Goal: Task Accomplishment & Management: Complete application form

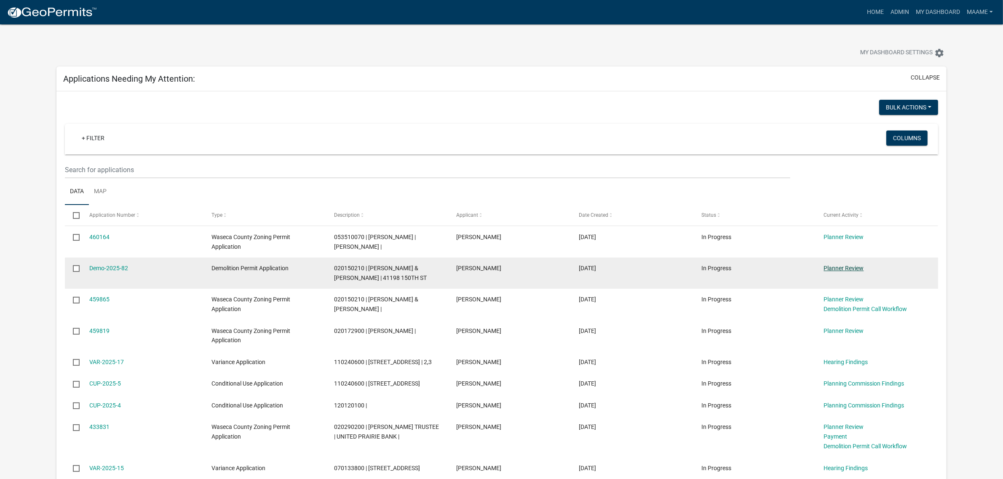
click at [842, 266] on link "Planner Review" at bounding box center [844, 268] width 40 height 7
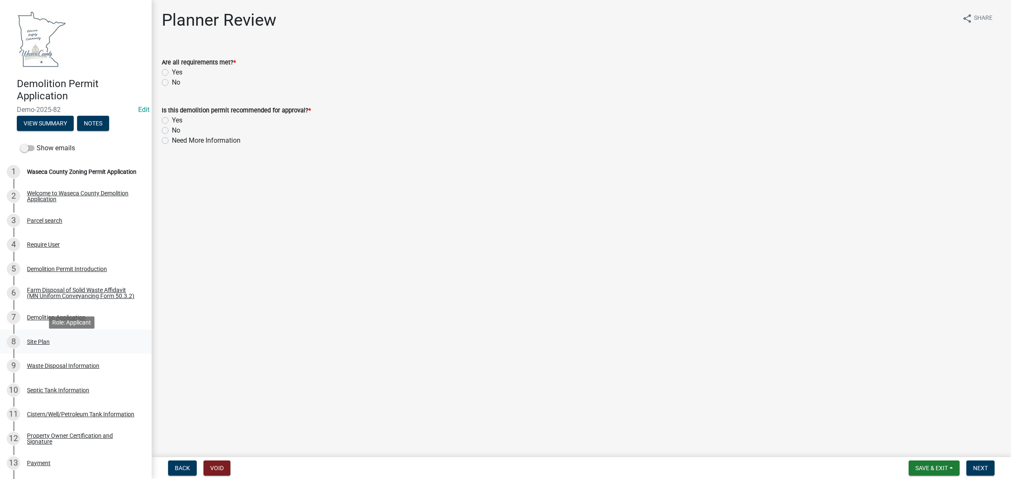
click at [45, 342] on div "Site Plan" at bounding box center [38, 342] width 23 height 6
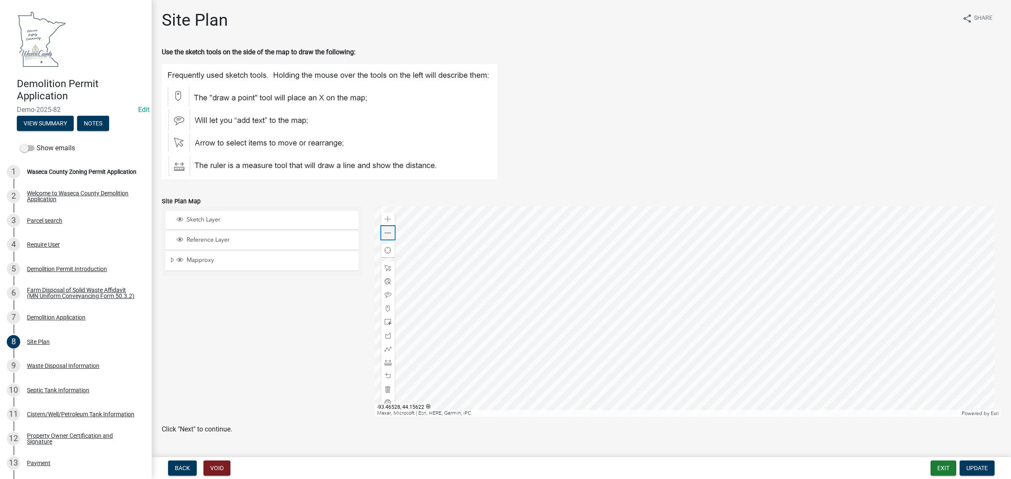
click at [386, 230] on span at bounding box center [388, 233] width 7 height 7
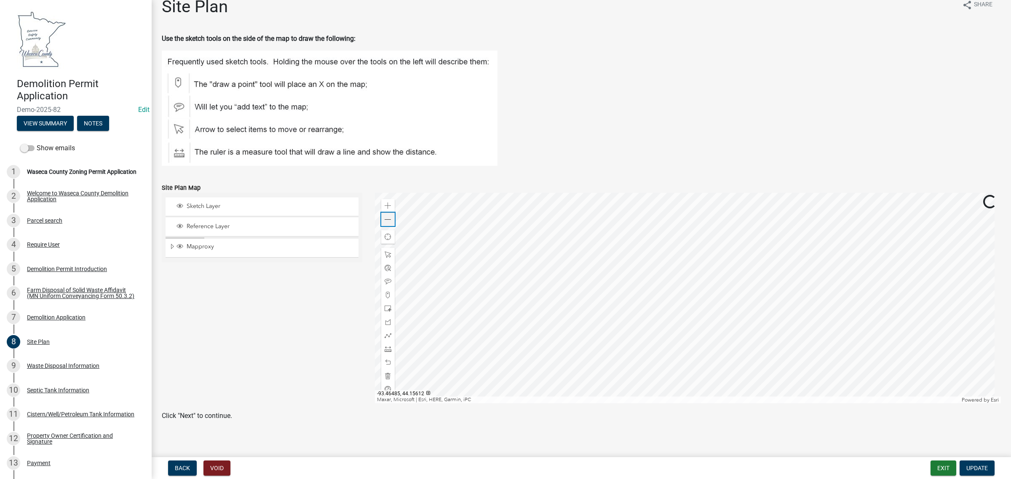
scroll to position [20, 0]
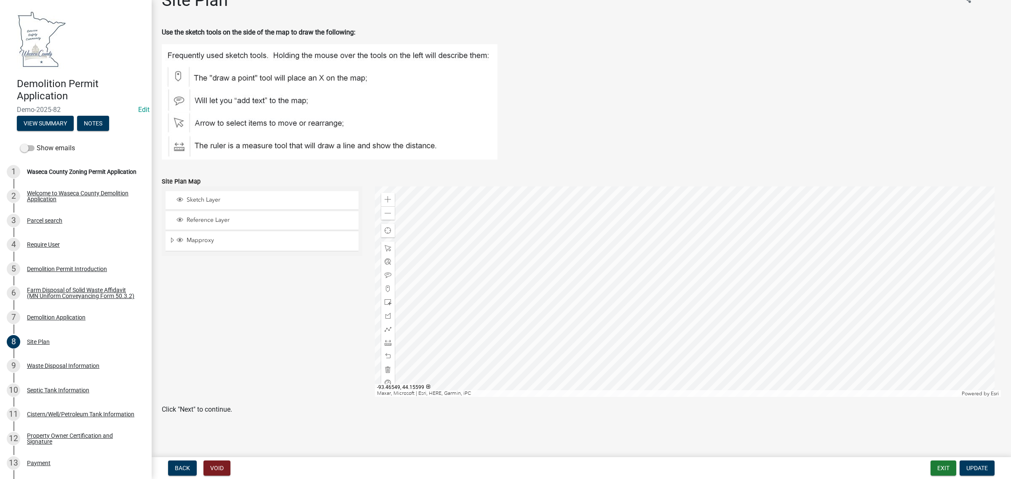
click at [16, 105] on div "Demolition Permit Application Demo-2025-82 Edit View Summary Notes" at bounding box center [76, 102] width 138 height 62
drag, startPoint x: 18, startPoint y: 108, endPoint x: 64, endPoint y: 110, distance: 46.0
click at [64, 110] on span "Demo-2025-82" at bounding box center [76, 110] width 118 height 8
copy span "Demo-2025-82"
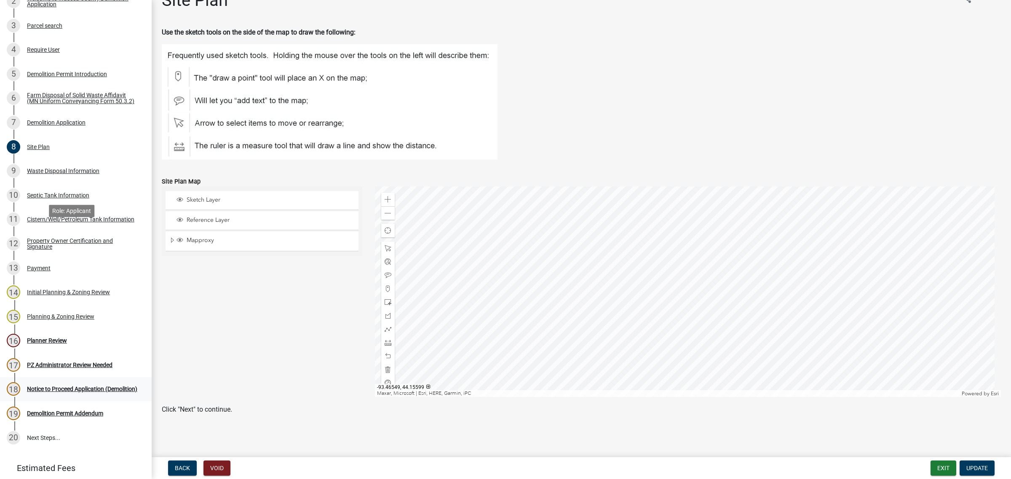
scroll to position [211, 0]
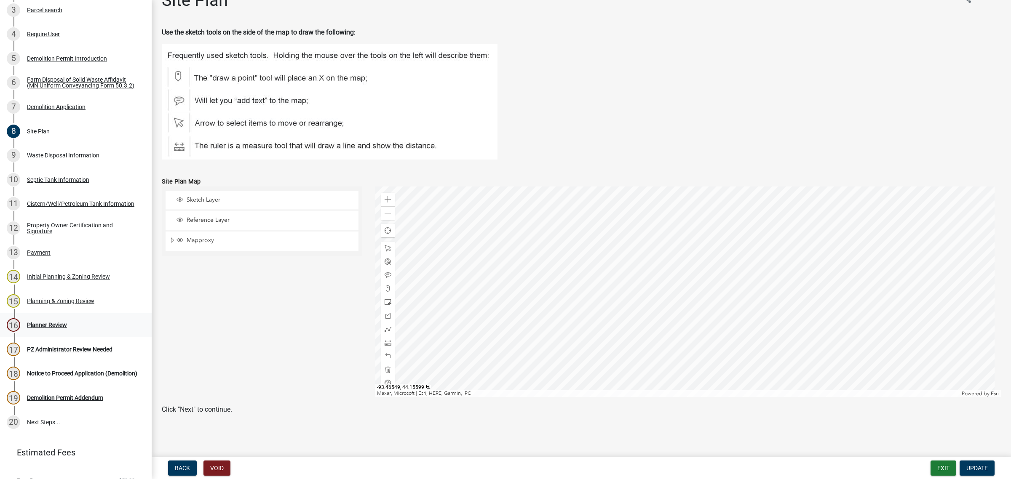
click at [37, 328] on div "Planner Review" at bounding box center [47, 325] width 40 height 6
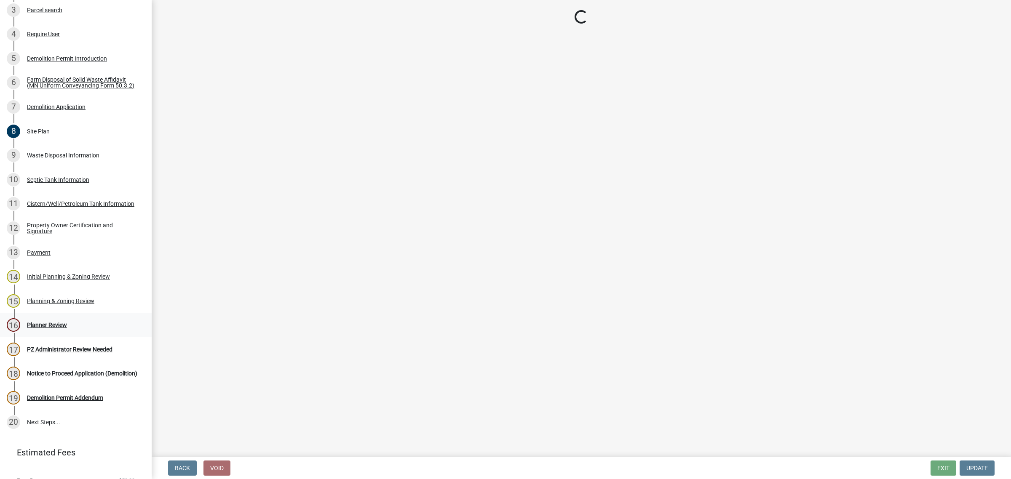
scroll to position [0, 0]
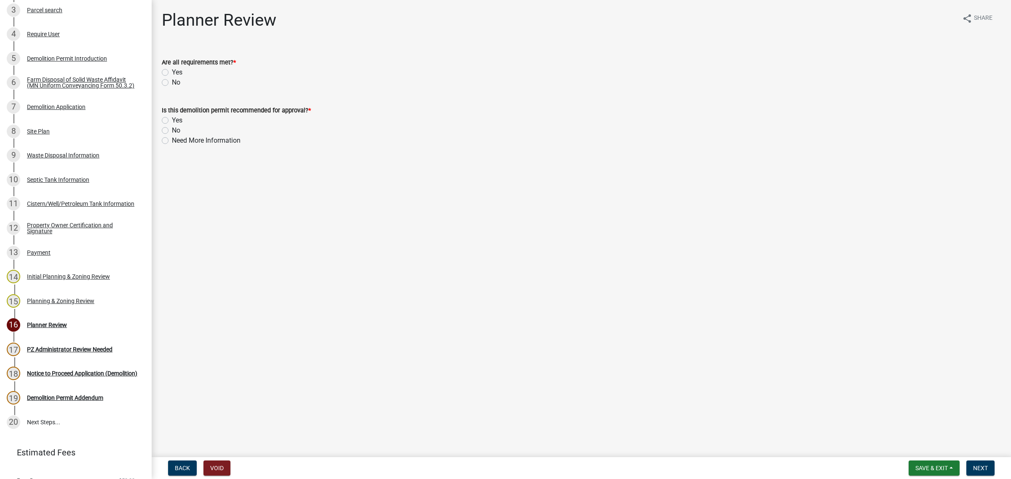
click at [167, 67] on div "Yes" at bounding box center [581, 72] width 839 height 10
click at [164, 68] on div "Yes" at bounding box center [581, 72] width 839 height 10
click at [172, 73] on label "Yes" at bounding box center [177, 72] width 11 height 10
click at [172, 73] on input "Yes" at bounding box center [174, 69] width 5 height 5
radio input "true"
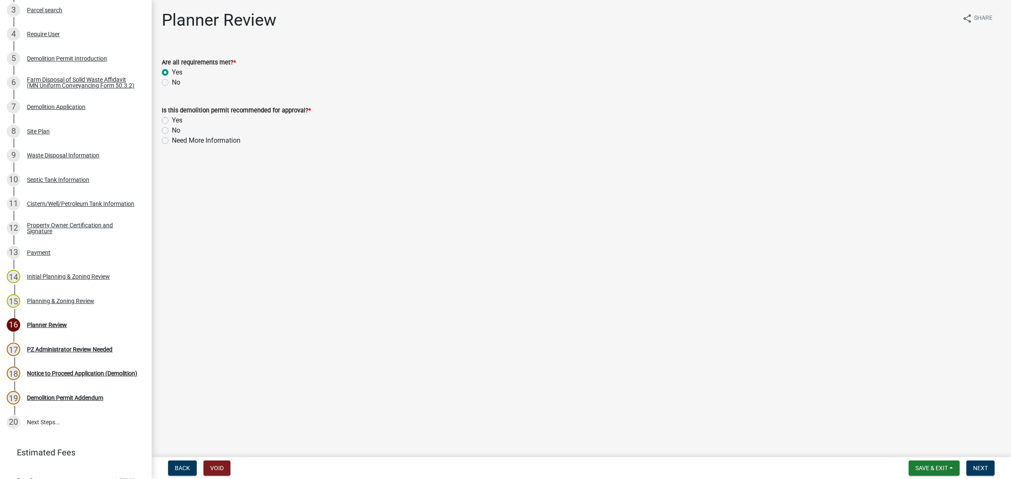
click at [172, 121] on label "Yes" at bounding box center [177, 120] width 11 height 10
click at [172, 121] on input "Yes" at bounding box center [174, 117] width 5 height 5
radio input "true"
click at [982, 466] on span "Next" at bounding box center [980, 468] width 15 height 7
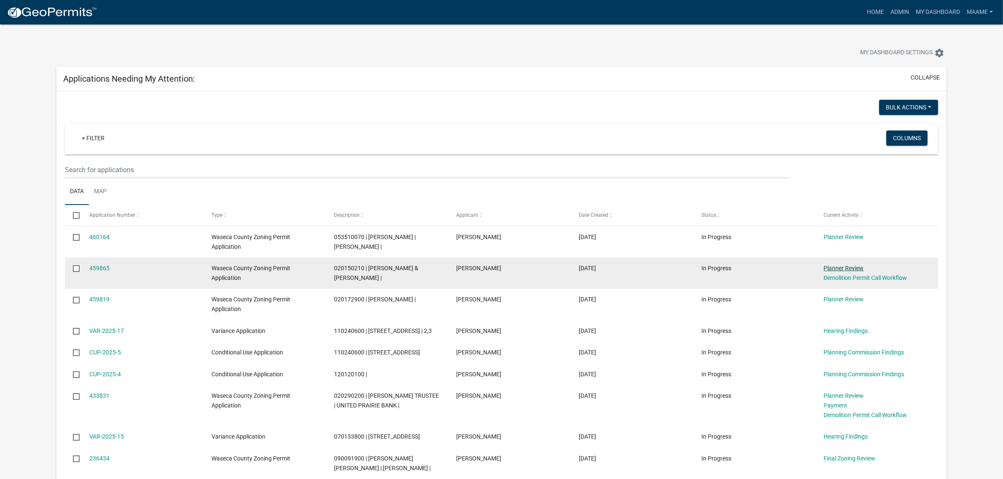
click at [851, 268] on link "Planner Review" at bounding box center [844, 268] width 40 height 7
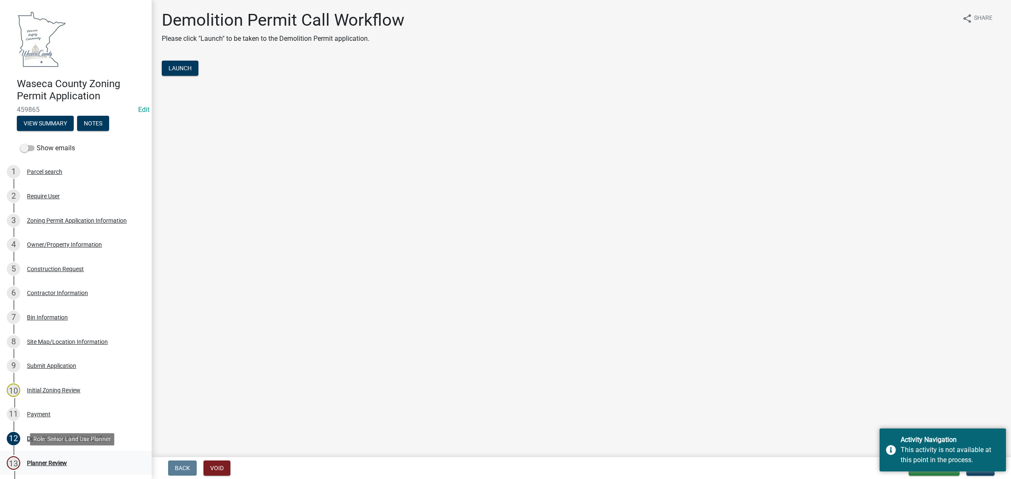
click at [45, 466] on div "Planner Review" at bounding box center [47, 463] width 40 height 6
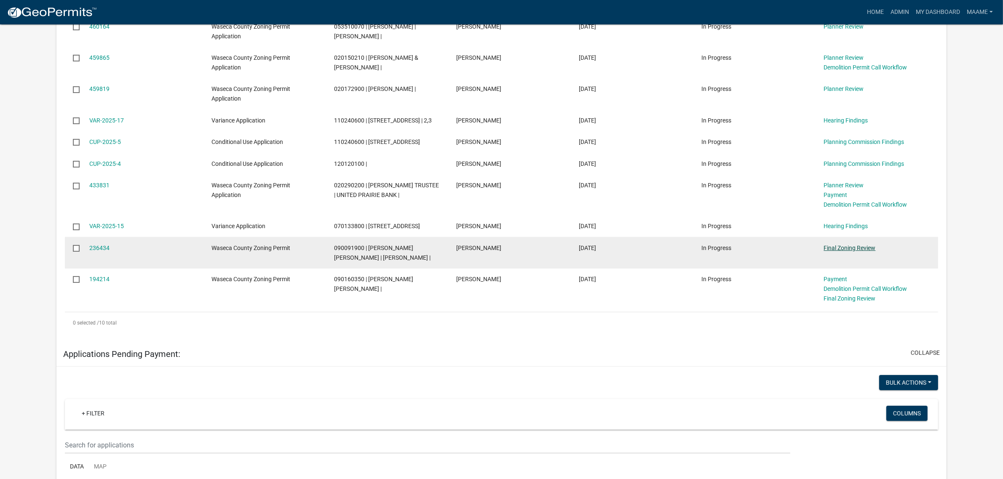
scroll to position [158, 0]
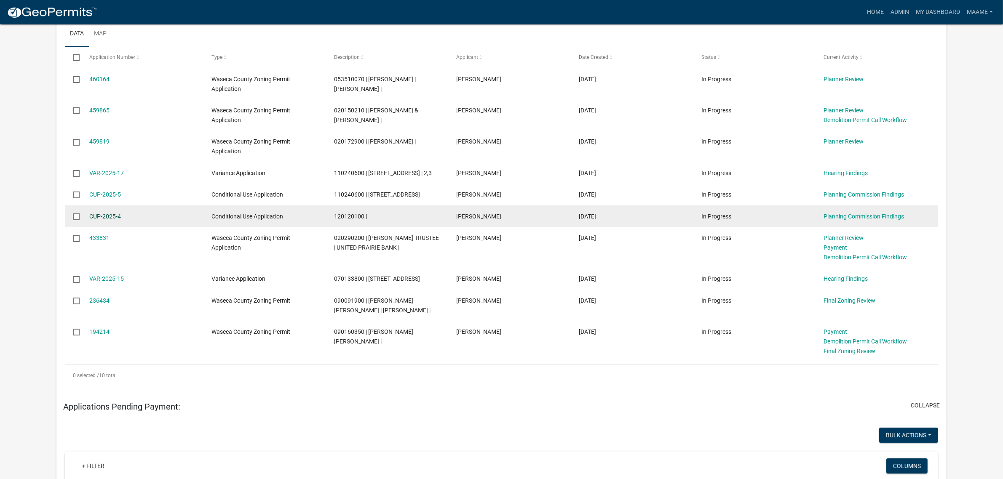
click at [111, 218] on link "CUP-2025-4" at bounding box center [105, 216] width 32 height 7
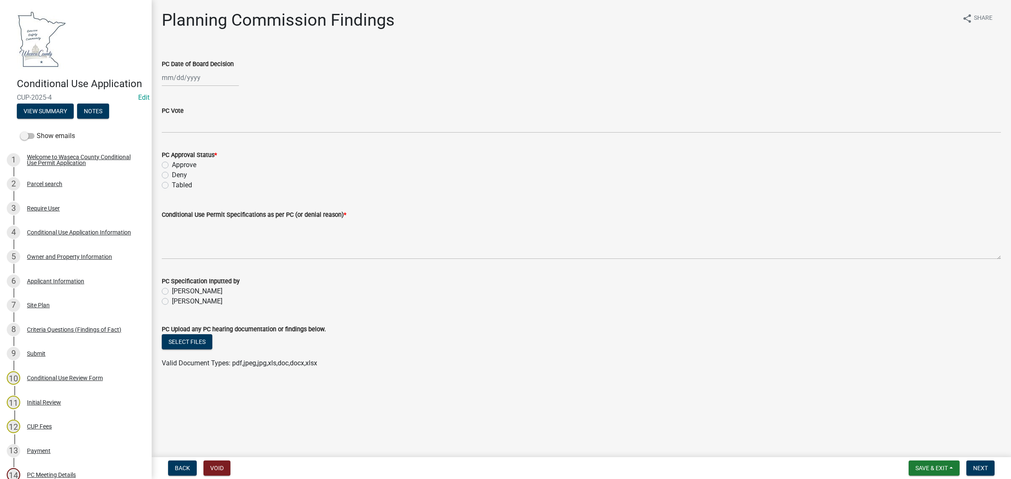
click at [184, 77] on div at bounding box center [200, 77] width 77 height 17
select select "8"
select select "2025"
click at [207, 136] on div "7" at bounding box center [210, 135] width 13 height 13
type input "08/07/2025"
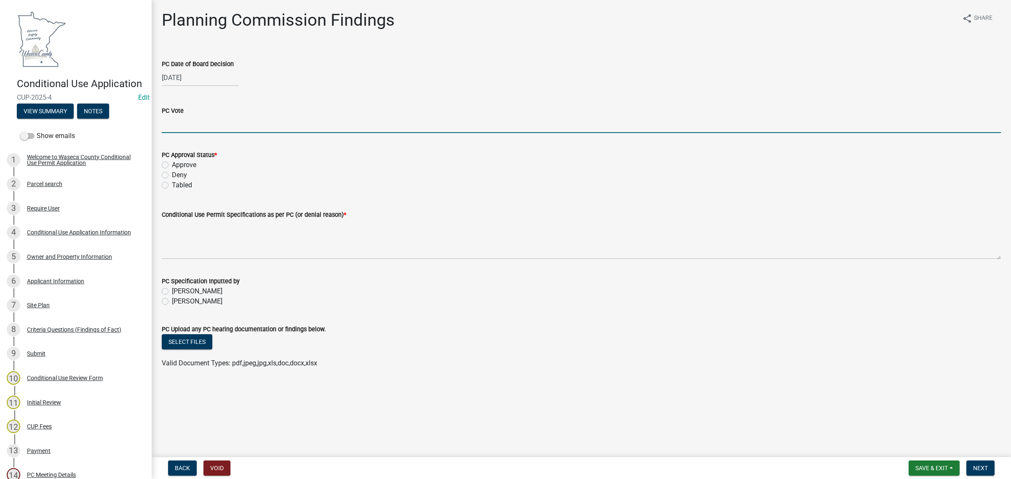
click at [183, 124] on input "PC Vote" at bounding box center [581, 124] width 839 height 17
click at [165, 123] on input "5 Yes 0 No" at bounding box center [581, 124] width 839 height 17
type input "6 Yes 0 No"
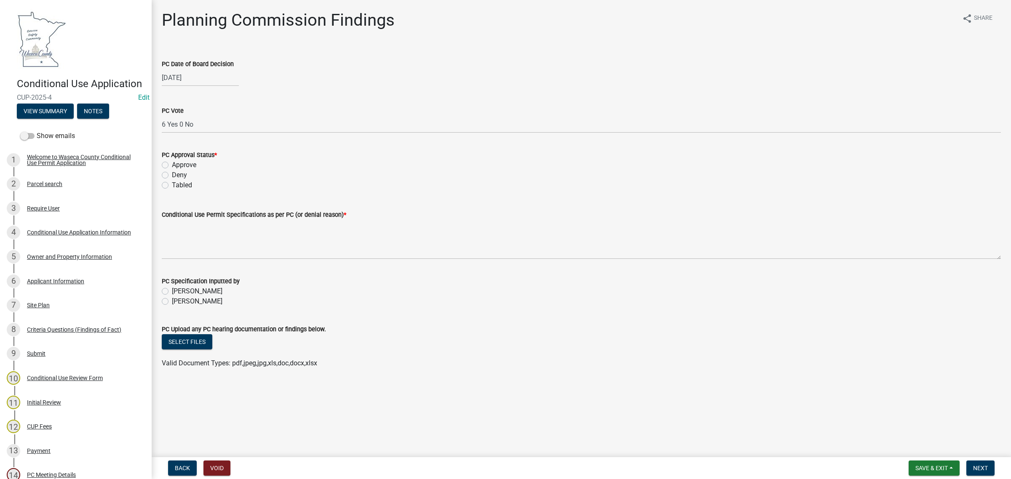
click at [174, 163] on label "Approve" at bounding box center [184, 165] width 24 height 10
click at [174, 163] on input "Approve" at bounding box center [174, 162] width 5 height 5
radio input "true"
click at [172, 302] on label "Maame Quarcoo" at bounding box center [197, 301] width 51 height 10
click at [172, 302] on input "Maame Quarcoo" at bounding box center [174, 298] width 5 height 5
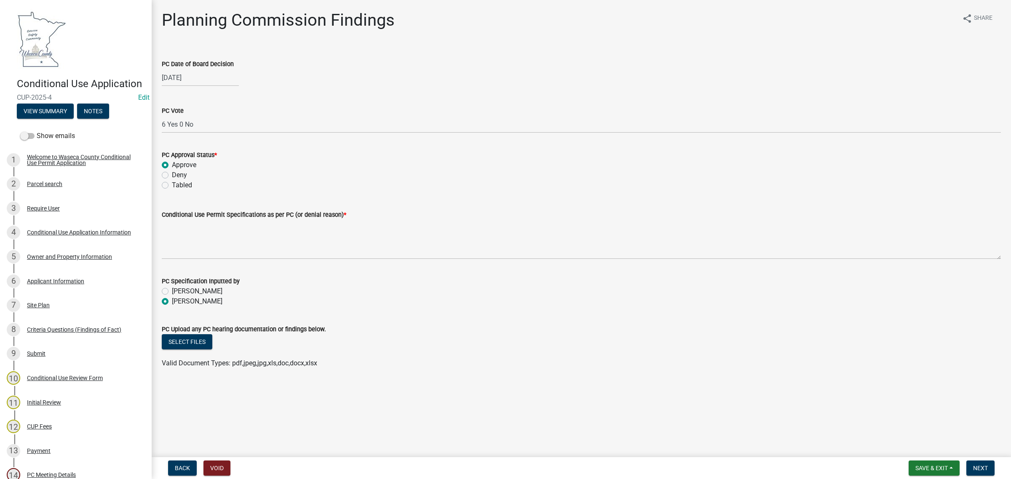
radio input "true"
click at [942, 465] on span "Save & Exit" at bounding box center [931, 468] width 32 height 7
click at [929, 449] on button "Save & Exit" at bounding box center [925, 447] width 67 height 20
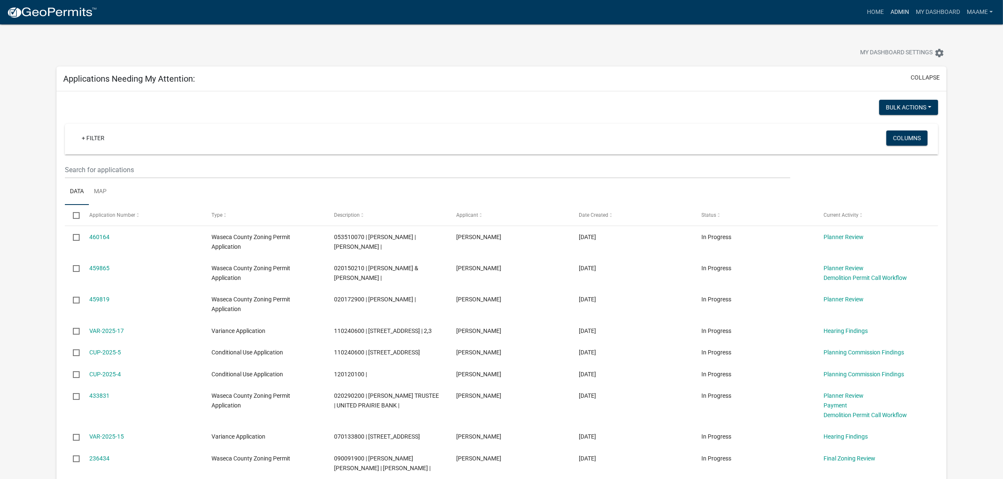
click at [901, 7] on link "Admin" at bounding box center [899, 12] width 25 height 16
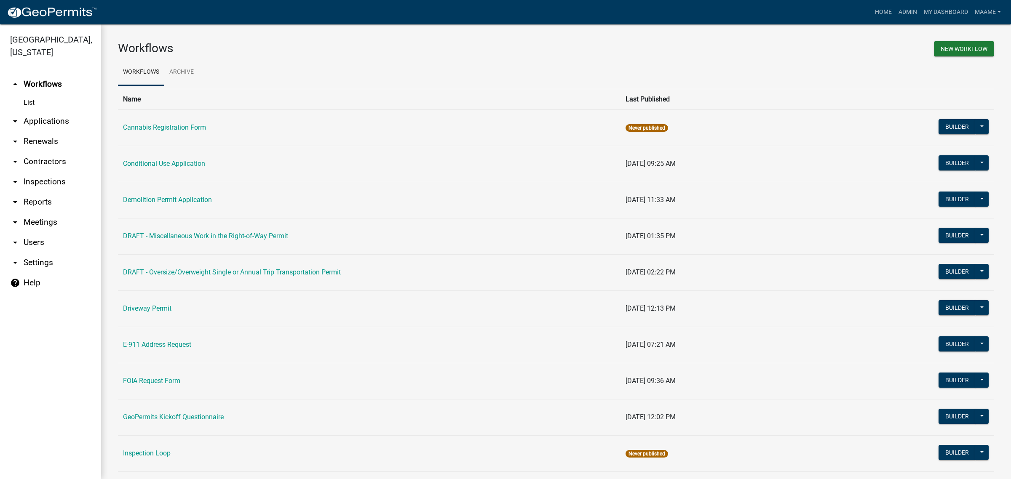
click at [41, 126] on link "arrow_drop_down Applications" at bounding box center [50, 121] width 101 height 20
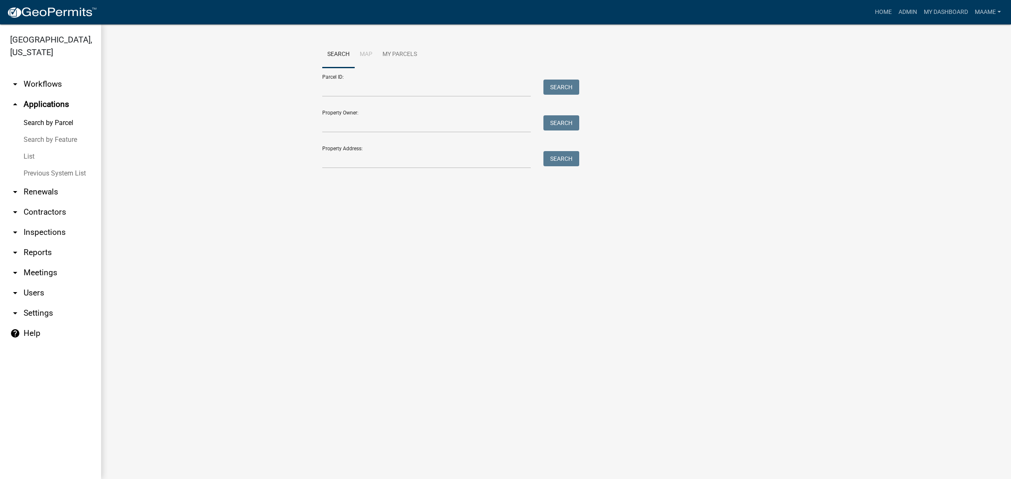
click at [29, 153] on link "List" at bounding box center [50, 156] width 101 height 17
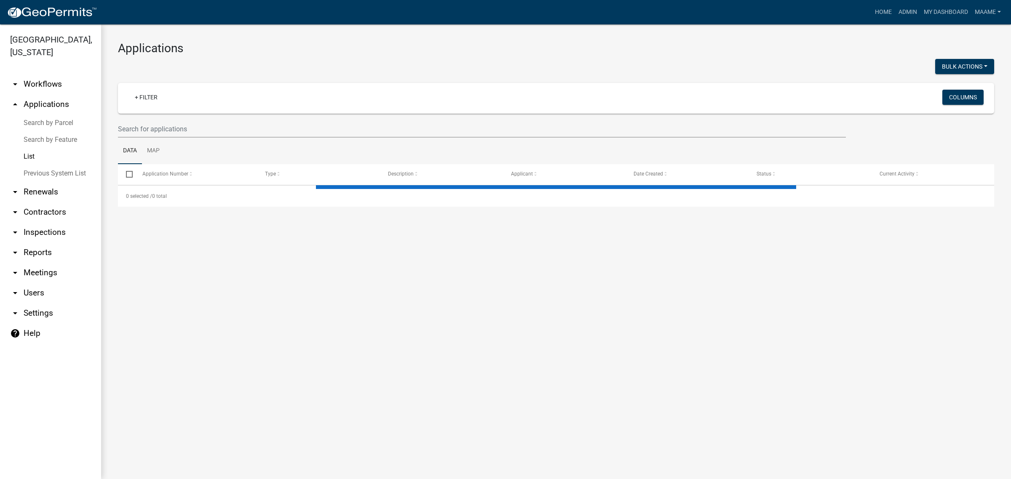
select select "2: 50"
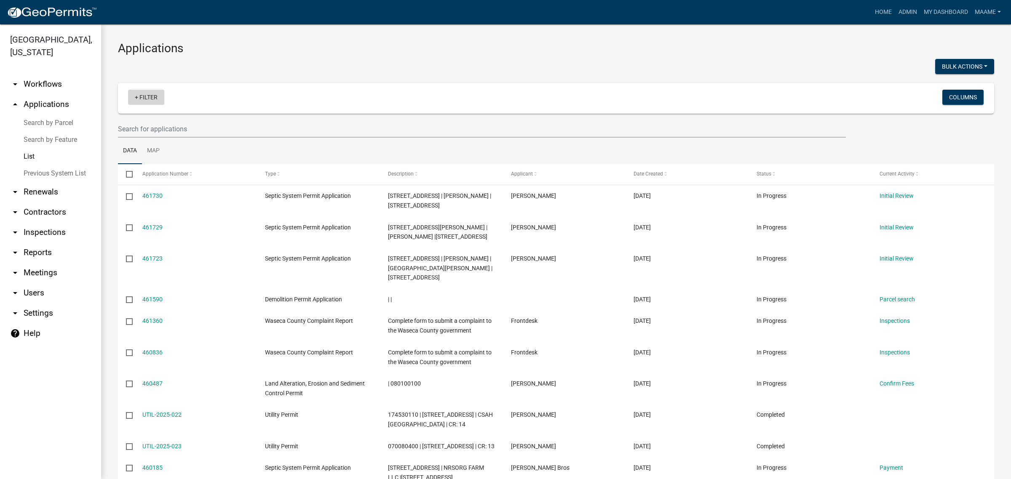
click at [150, 100] on link "+ Filter" at bounding box center [146, 97] width 36 height 15
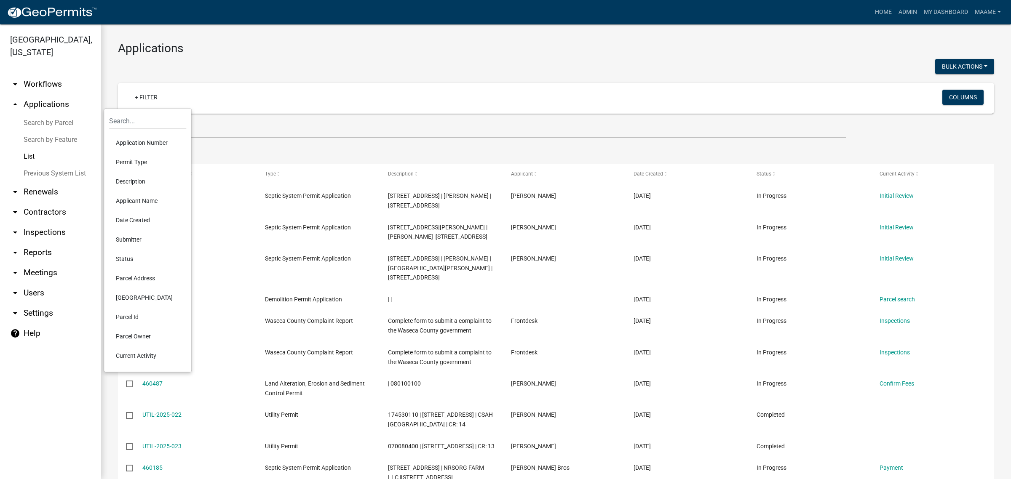
click at [129, 167] on li "Permit Type" at bounding box center [147, 161] width 77 height 19
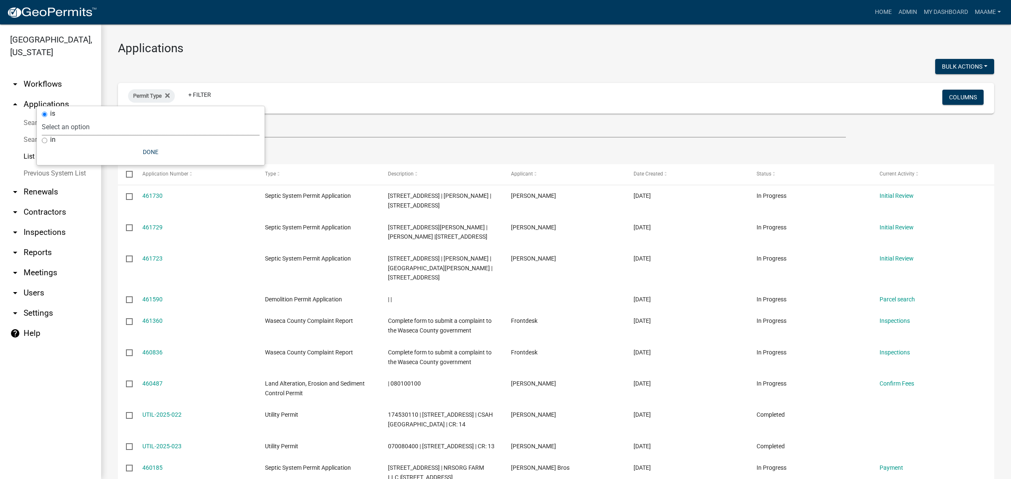
click at [142, 131] on select "Select an option Cannabis Registration Form Conditional Use Application Demolit…" at bounding box center [151, 126] width 218 height 17
select select "b7347394-5f1b-40af-b4dd-066dfdb3cd49"
click at [78, 118] on select "Select an option Cannabis Registration Form Conditional Use Application Demolit…" at bounding box center [151, 126] width 218 height 17
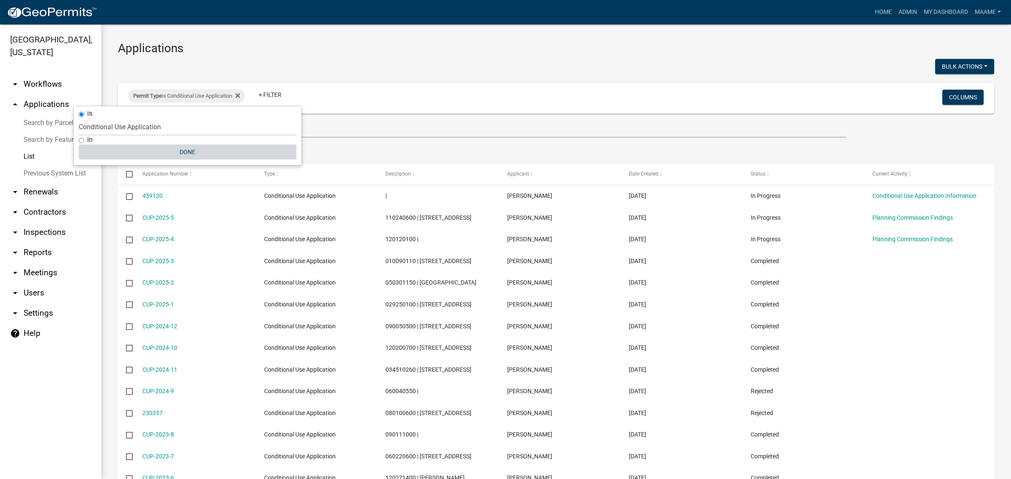
click at [190, 156] on button "Done" at bounding box center [188, 151] width 218 height 15
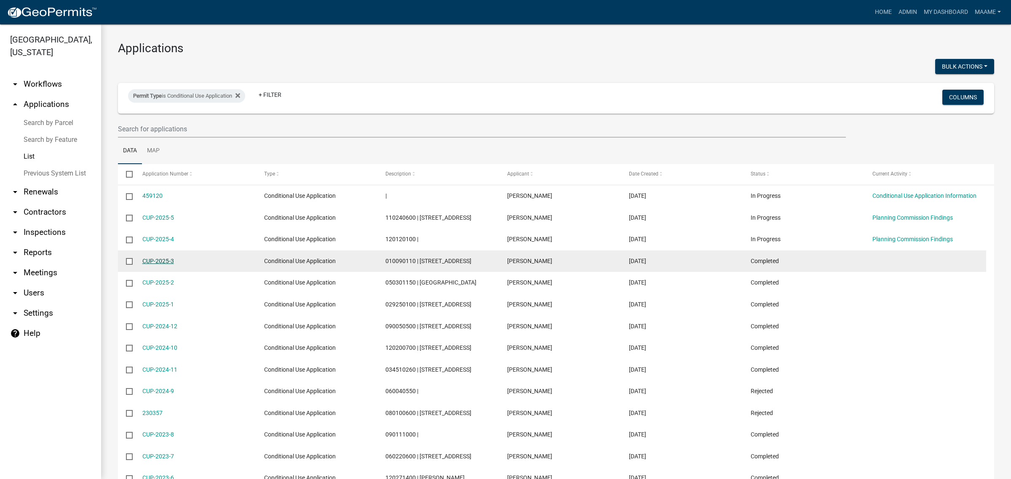
click at [156, 261] on link "CUP-2025-3" at bounding box center [158, 261] width 32 height 7
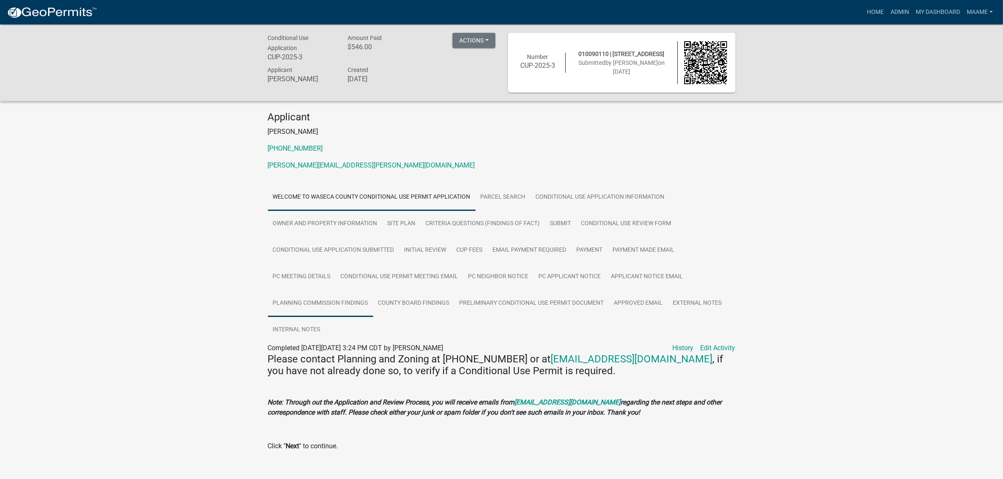
click at [353, 297] on link "Planning Commission Findings" at bounding box center [320, 303] width 105 height 27
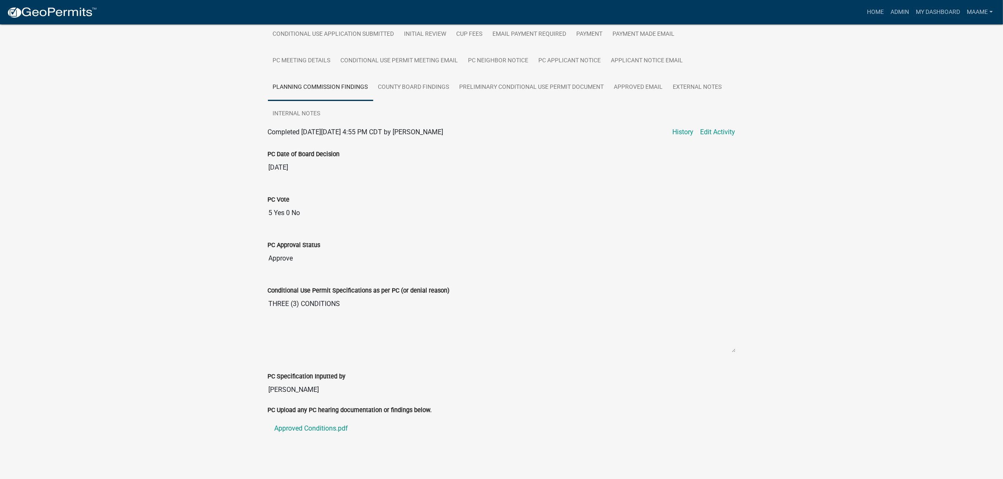
scroll to position [220, 0]
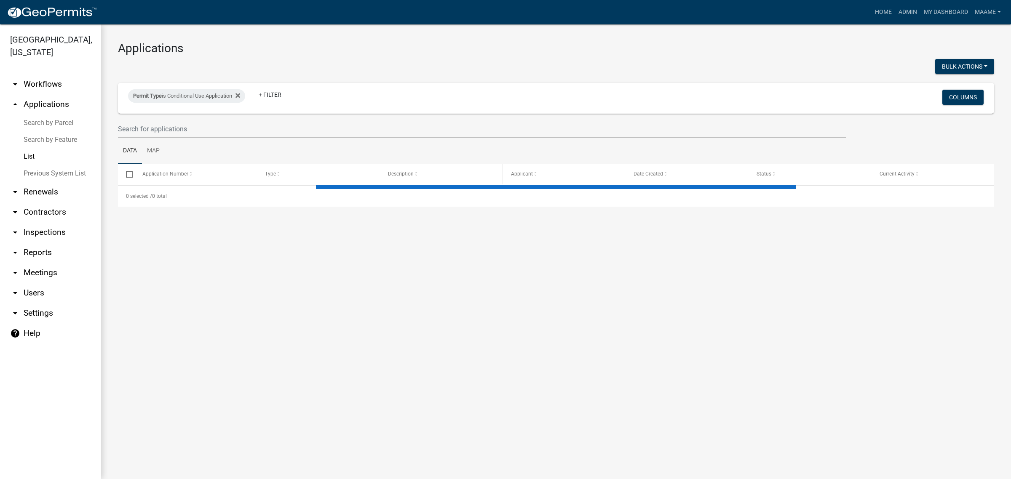
select select "2: 50"
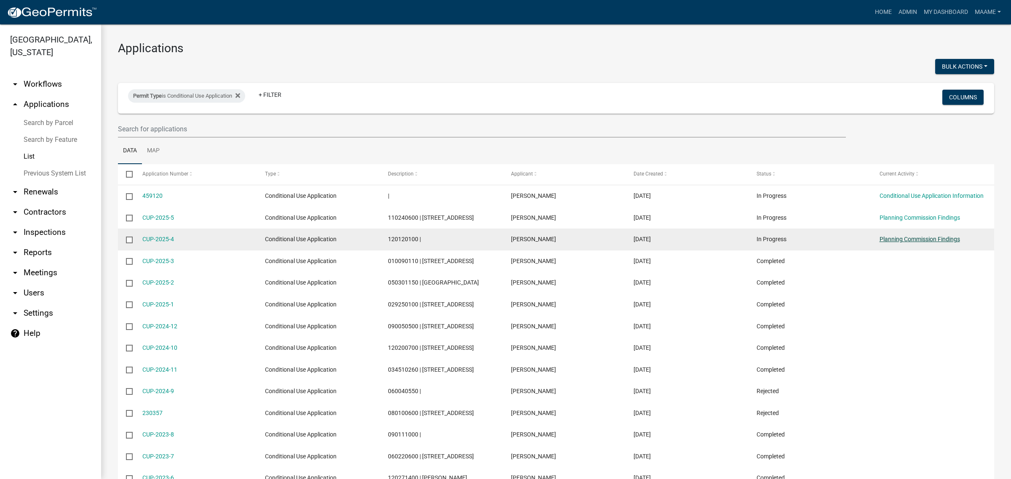
click at [893, 236] on link "Planning Commission Findings" at bounding box center [919, 239] width 80 height 7
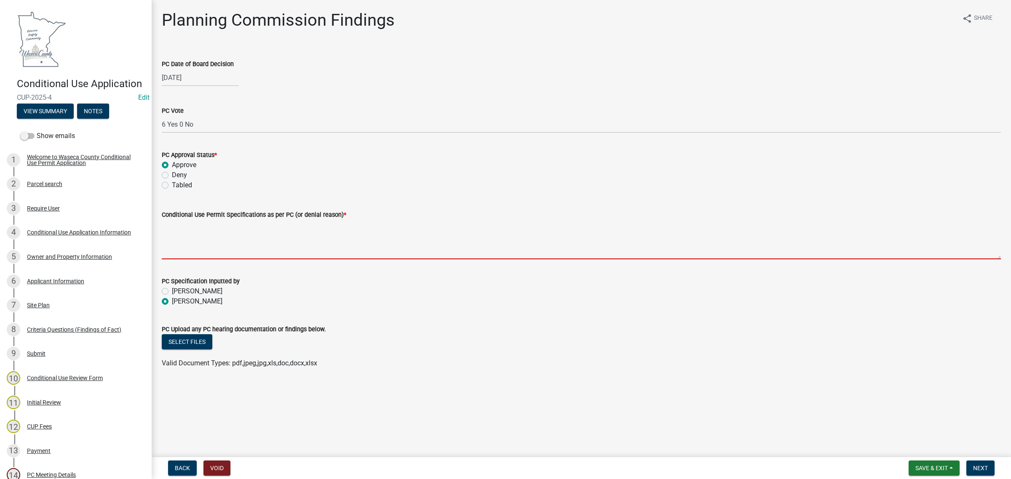
click at [201, 234] on textarea "Conditional Use Permit Specifications as per PC (or denial reason) *" at bounding box center [581, 240] width 839 height 40
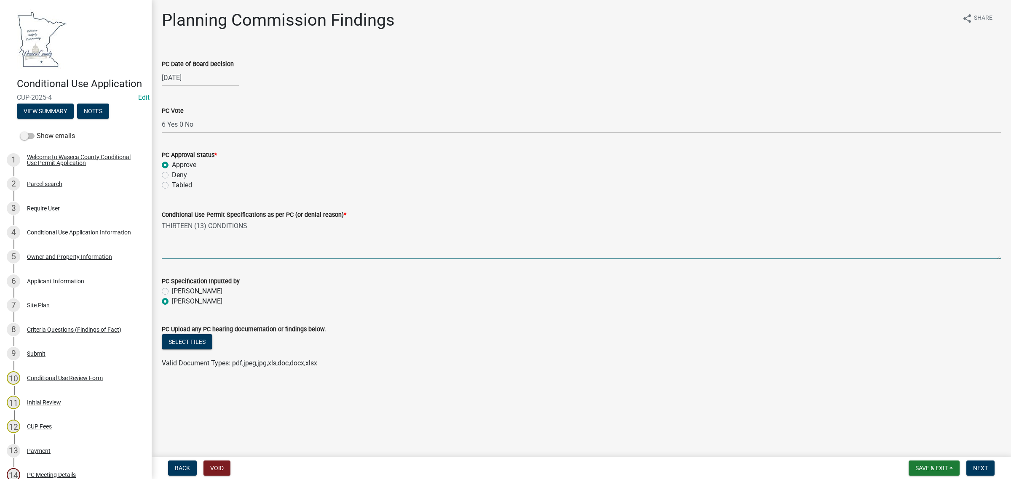
type textarea "THIRTEEN (13) CONDITIONS"
click at [414, 348] on div "Select files" at bounding box center [581, 342] width 839 height 17
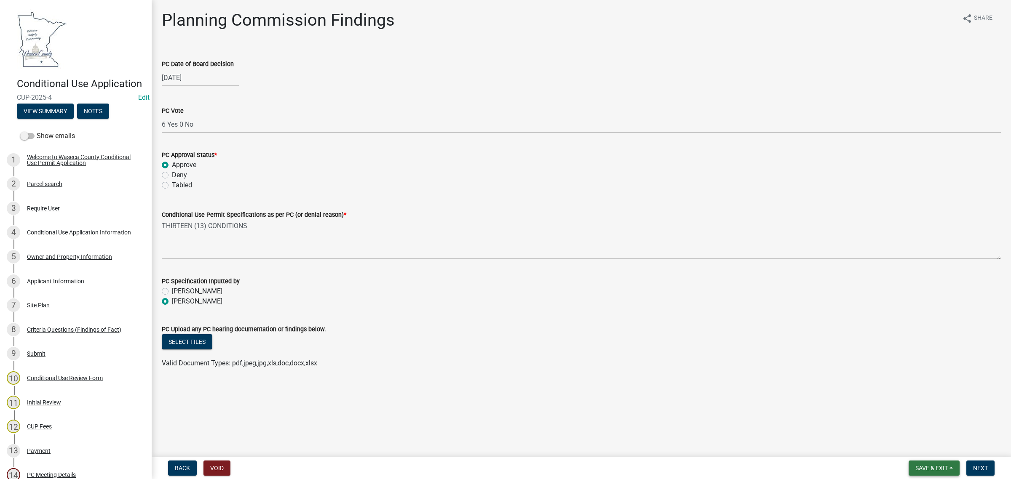
click at [923, 466] on span "Save & Exit" at bounding box center [931, 468] width 32 height 7
click at [915, 447] on button "Save & Exit" at bounding box center [925, 447] width 67 height 20
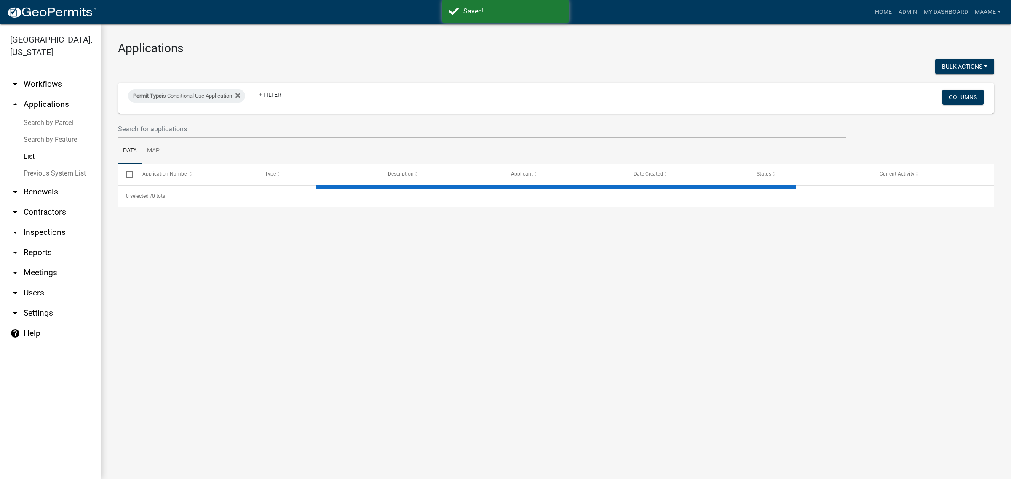
select select "2: 50"
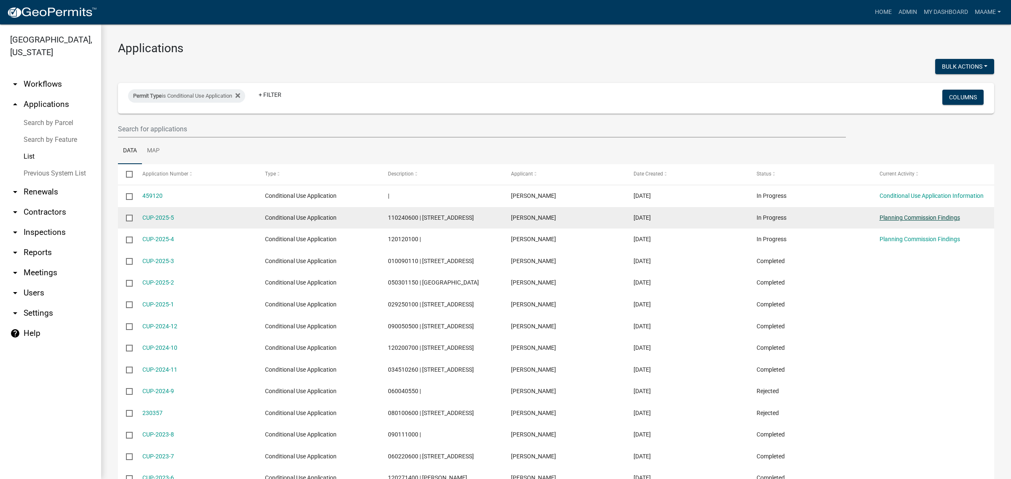
click at [924, 220] on link "Planning Commission Findings" at bounding box center [919, 217] width 80 height 7
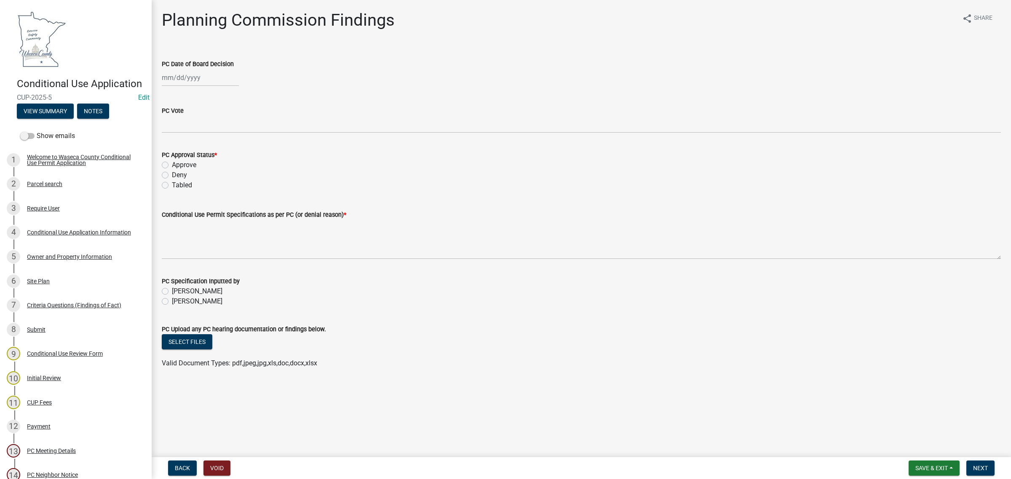
click at [375, 72] on div at bounding box center [581, 77] width 839 height 17
select select "8"
select select "2025"
click at [176, 79] on div "Jan Feb Mar Apr May Jun Jul Aug Sep Oct Nov Dec 1525 1526 1527 1528 1529 1530 1…" at bounding box center [200, 77] width 77 height 17
click at [211, 133] on div "7" at bounding box center [210, 135] width 13 height 13
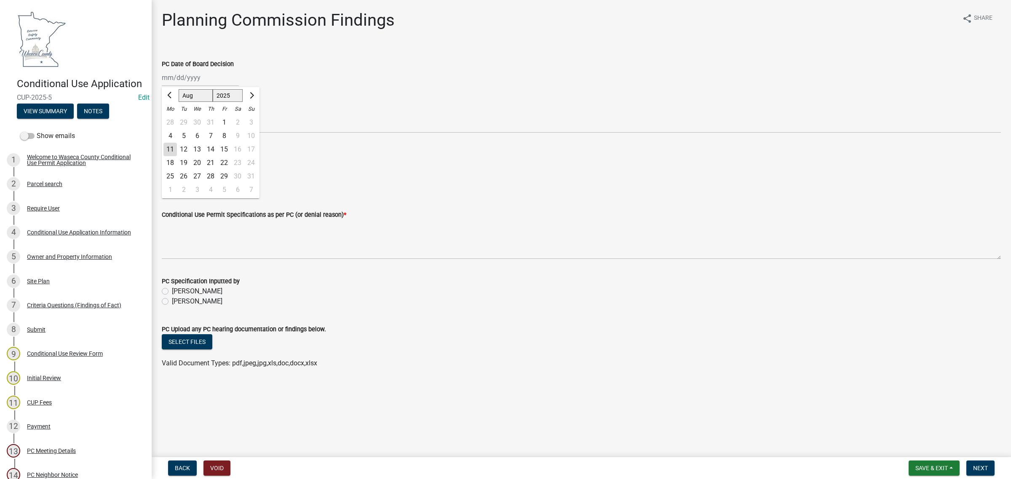
type input "08/07/2025"
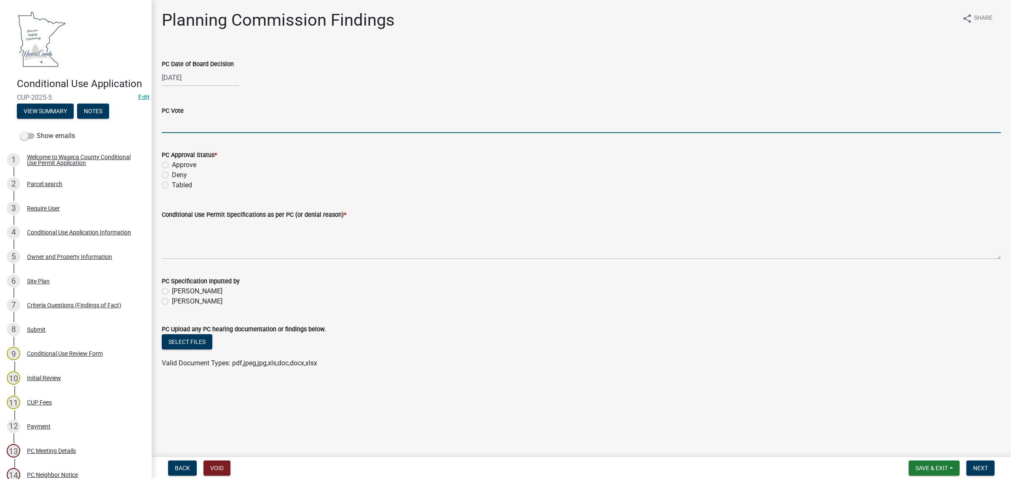
click at [184, 123] on input "PC Vote" at bounding box center [581, 124] width 839 height 17
drag, startPoint x: 161, startPoint y: 120, endPoint x: 167, endPoint y: 121, distance: 5.5
click at [167, 121] on input "5 Yes 0 No" at bounding box center [581, 124] width 839 height 17
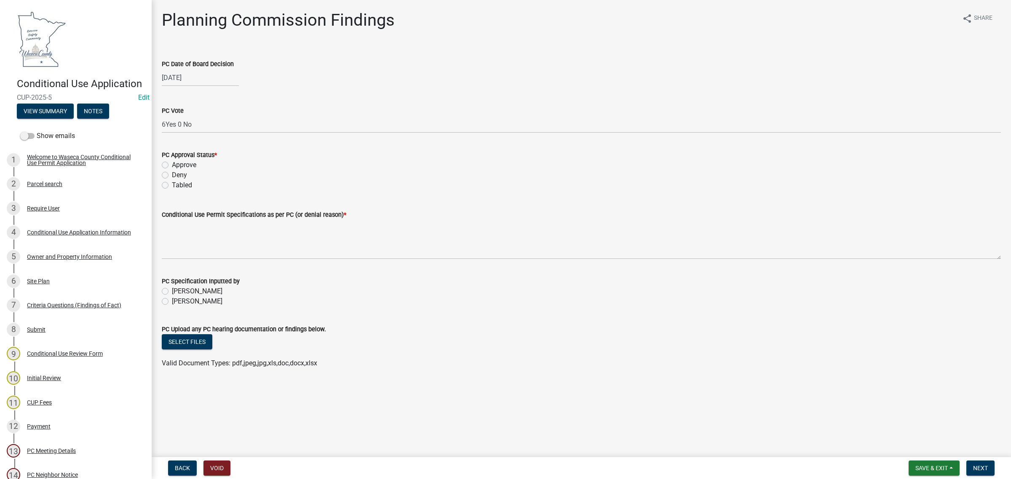
click at [258, 106] on div "PC Vote" at bounding box center [581, 111] width 839 height 10
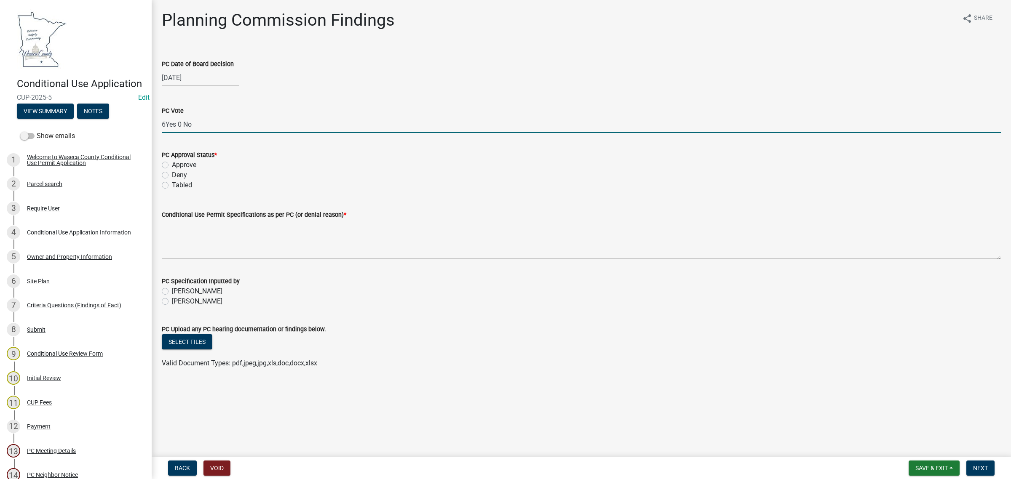
click at [168, 125] on input "6Yes 0 No" at bounding box center [581, 124] width 839 height 17
click at [166, 124] on input "6Yes 0 No" at bounding box center [581, 124] width 839 height 17
type input "6 Yes 0 No"
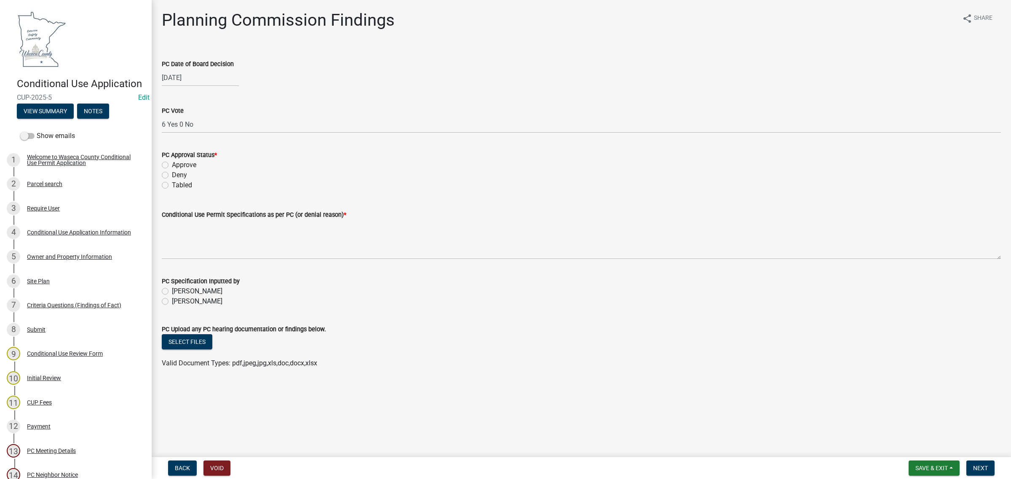
click at [172, 168] on label "Approve" at bounding box center [184, 165] width 24 height 10
click at [172, 166] on input "Approve" at bounding box center [174, 162] width 5 height 5
radio input "true"
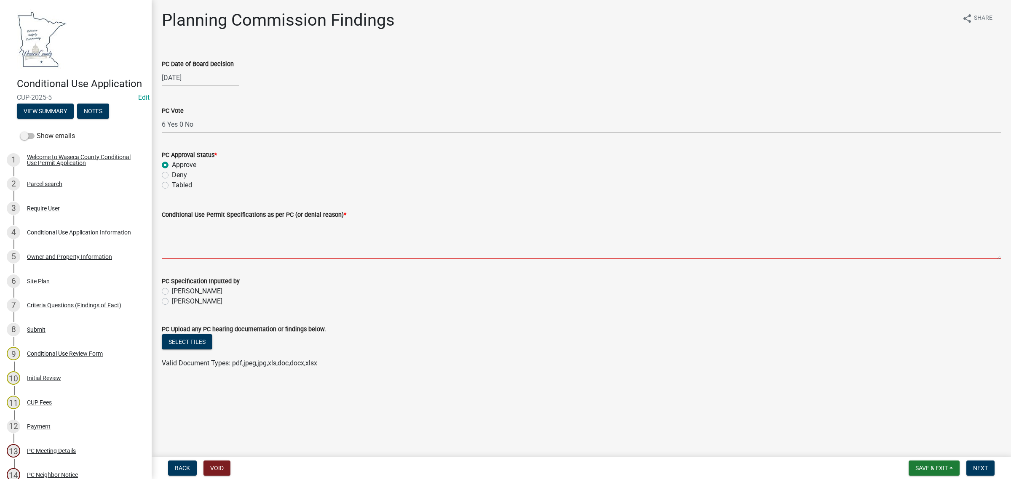
click at [180, 224] on textarea "Conditional Use Permit Specifications as per PC (or denial reason) *" at bounding box center [581, 240] width 839 height 40
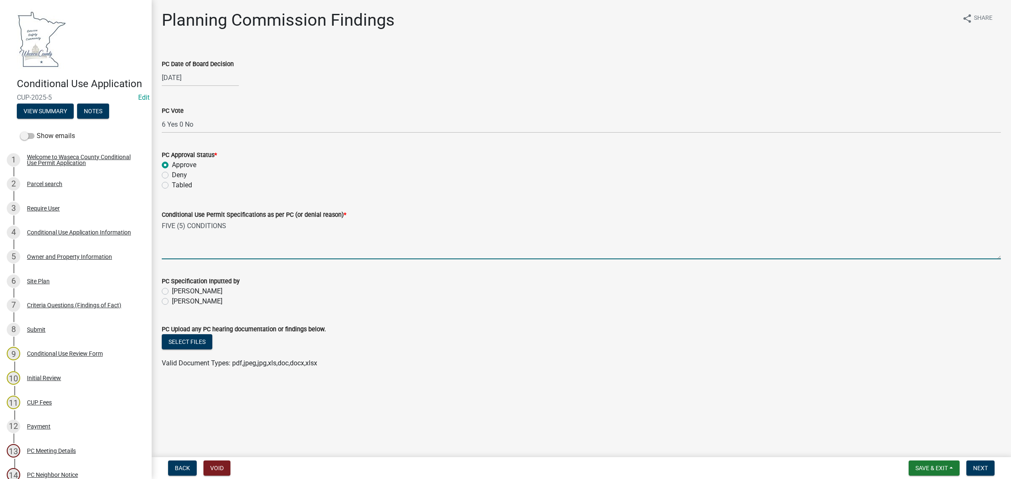
type textarea "FIVE (5) CONDITIONS"
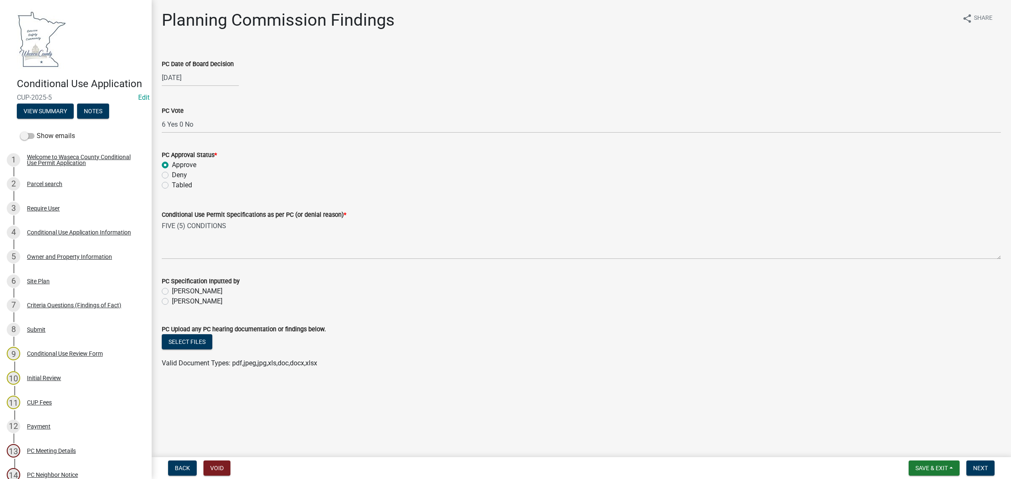
click at [203, 301] on label "Maame Quarcoo" at bounding box center [197, 301] width 51 height 10
click at [177, 301] on input "Maame Quarcoo" at bounding box center [174, 298] width 5 height 5
radio input "true"
click at [975, 476] on nav "Back Void Save & Exit Save Save & Exit Next" at bounding box center [581, 468] width 859 height 22
click at [979, 466] on span "Next" at bounding box center [980, 468] width 15 height 7
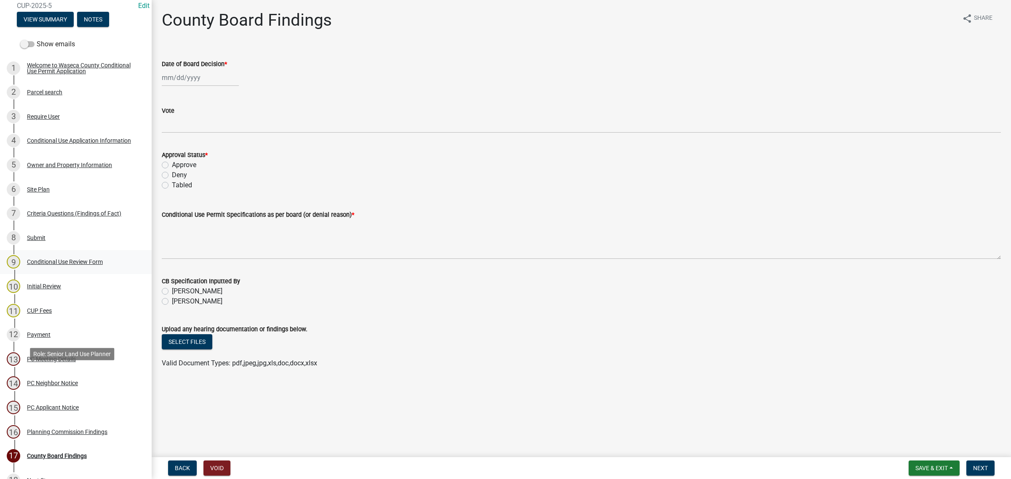
scroll to position [105, 0]
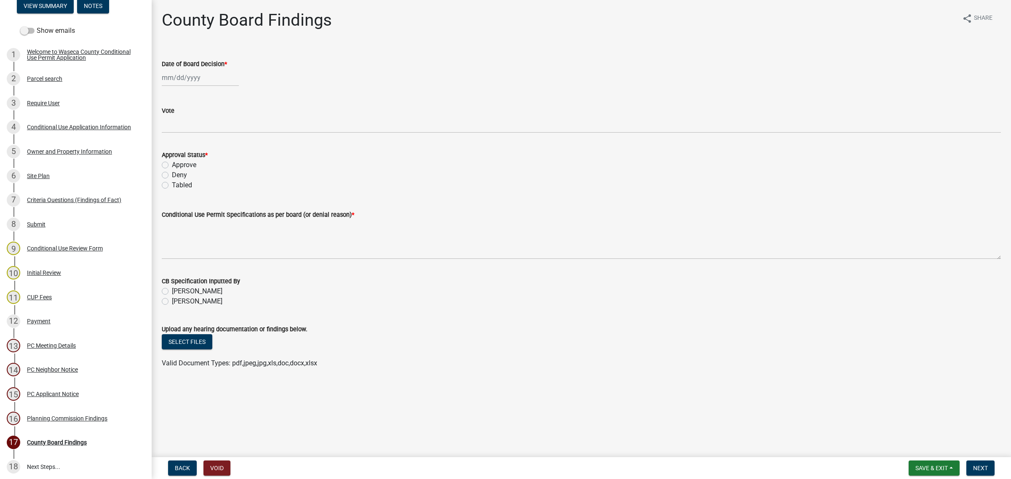
select select "8"
select select "2025"
click at [187, 83] on div "Jan Feb Mar Apr May Jun Jul Aug Sep Oct Nov Dec 1525 1526 1527 1528 1529 1530 1…" at bounding box center [200, 77] width 77 height 17
click at [182, 161] on div "19" at bounding box center [183, 162] width 13 height 13
type input "08/19/2025"
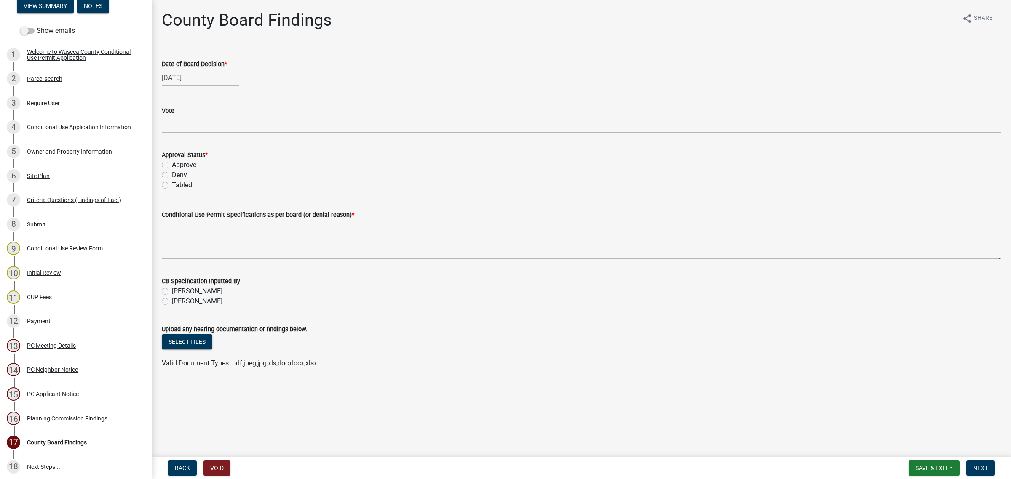
click at [173, 169] on label "Approve" at bounding box center [184, 165] width 24 height 10
click at [173, 166] on input "Approve" at bounding box center [174, 162] width 5 height 5
radio input "true"
click at [946, 462] on button "Save & Exit" at bounding box center [933, 468] width 51 height 15
click at [934, 450] on button "Save & Exit" at bounding box center [925, 447] width 67 height 20
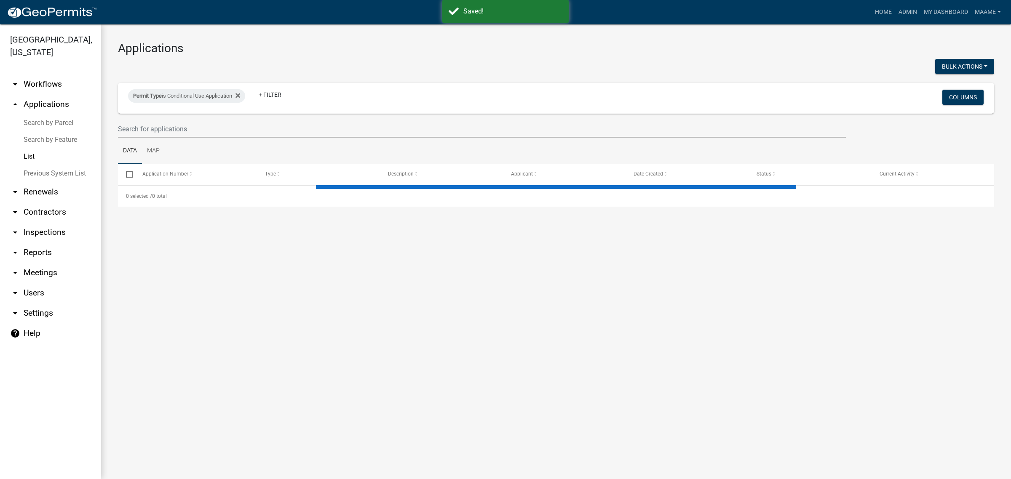
select select "2: 50"
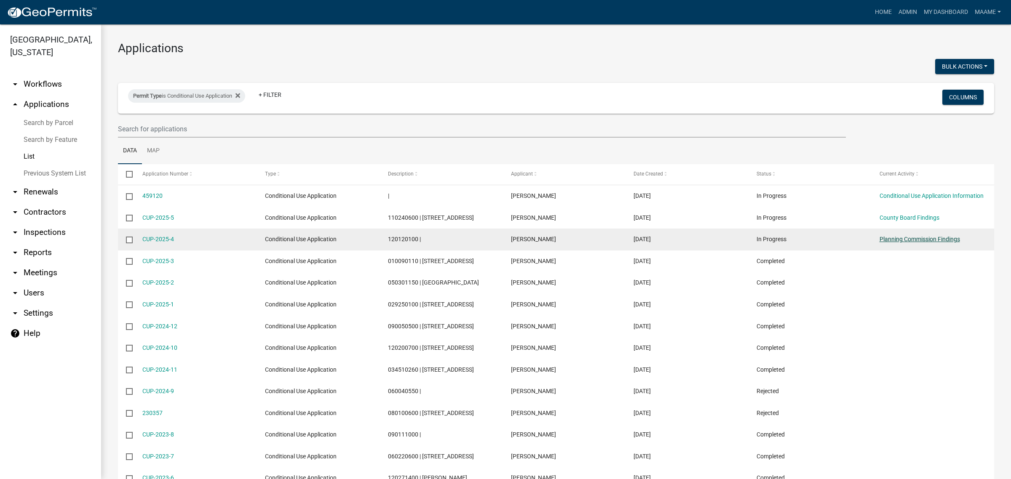
click at [891, 241] on link "Planning Commission Findings" at bounding box center [919, 239] width 80 height 7
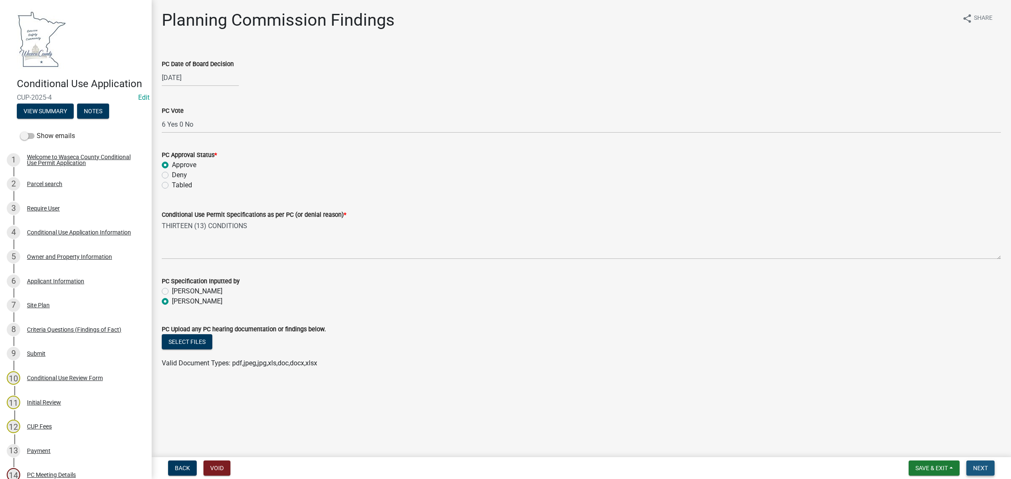
click at [984, 466] on span "Next" at bounding box center [980, 468] width 15 height 7
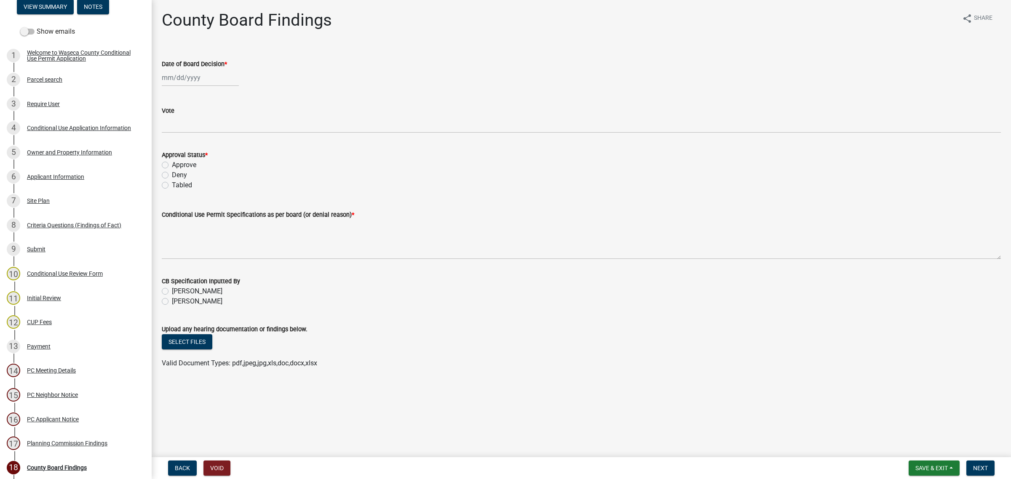
scroll to position [105, 0]
click at [172, 79] on div at bounding box center [200, 77] width 77 height 17
select select "8"
select select "2025"
click at [183, 161] on div "19" at bounding box center [183, 162] width 13 height 13
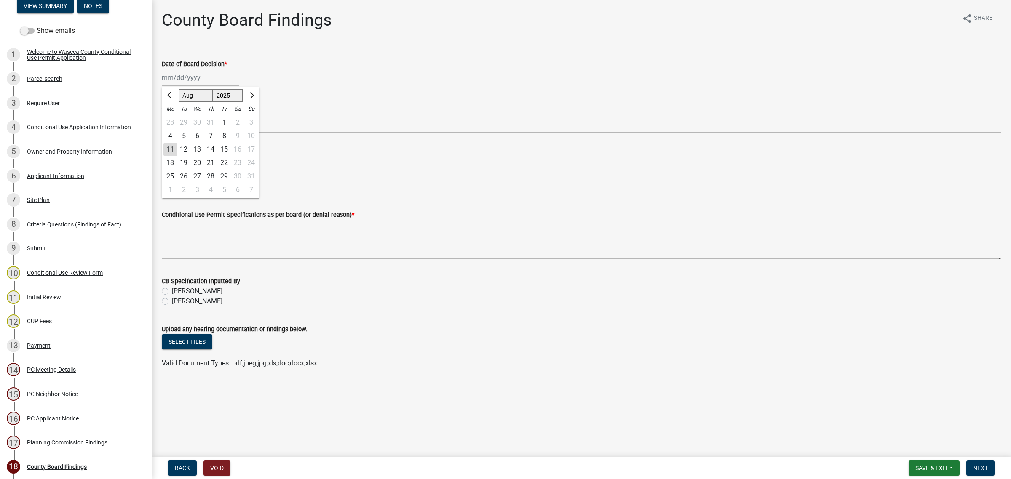
type input "08/19/2025"
click at [923, 468] on span "Save & Exit" at bounding box center [931, 468] width 32 height 7
click at [908, 442] on button "Save & Exit" at bounding box center [925, 447] width 67 height 20
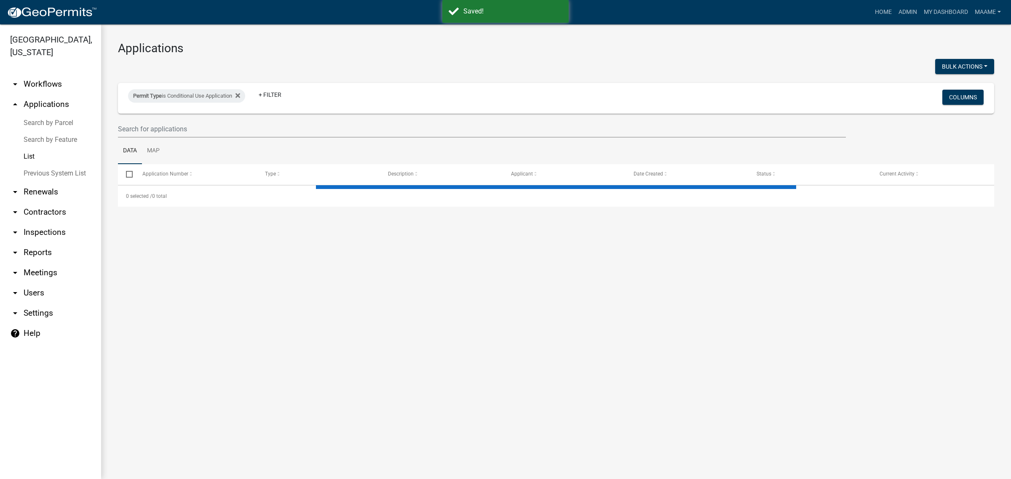
select select "2: 50"
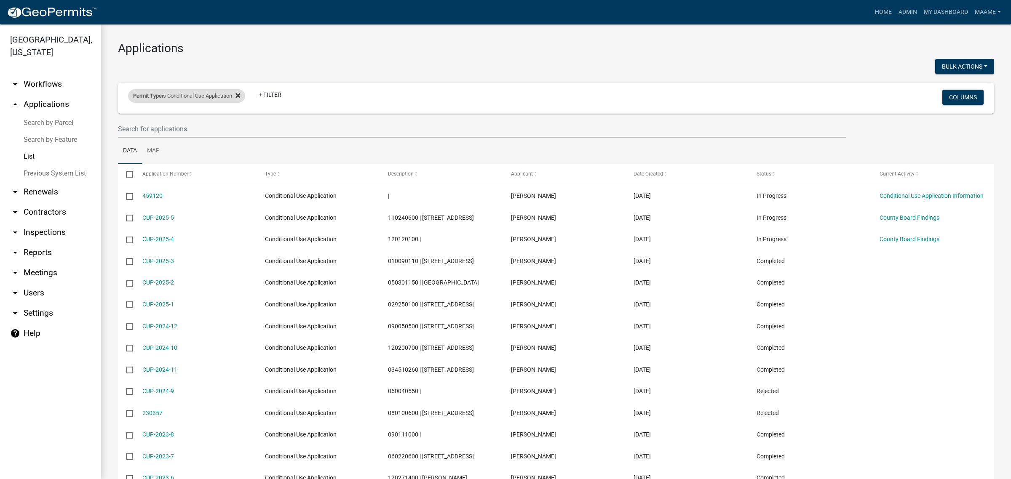
click at [245, 97] on div "Permit Type is Conditional Use Application Remove this filter" at bounding box center [186, 95] width 117 height 13
select select "b7347394-5f1b-40af-b4dd-066dfdb3cd49"
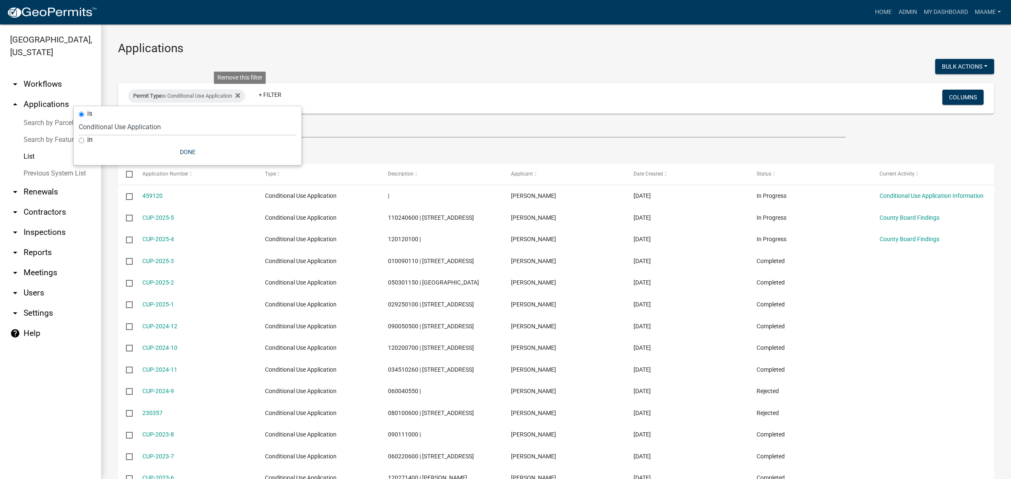
click at [239, 93] on icon at bounding box center [237, 95] width 5 height 7
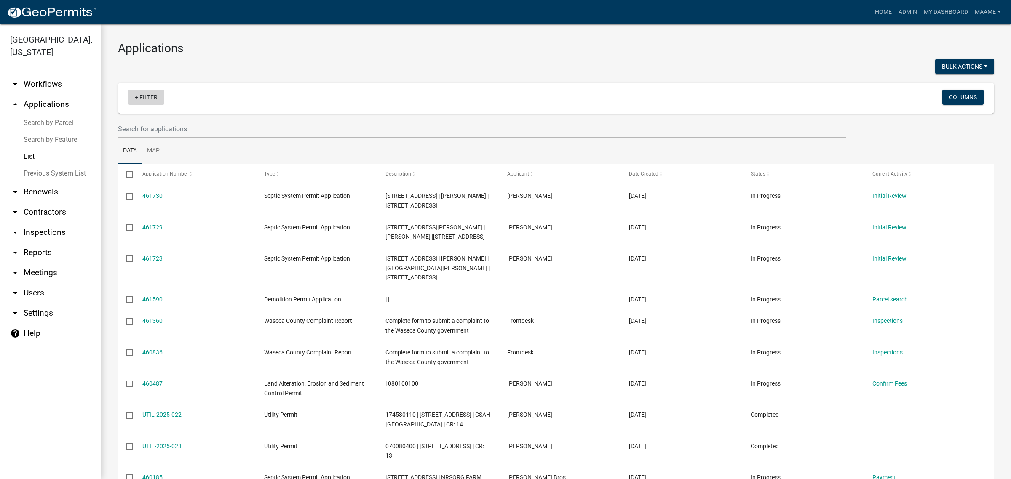
click at [149, 98] on link "+ Filter" at bounding box center [146, 97] width 36 height 15
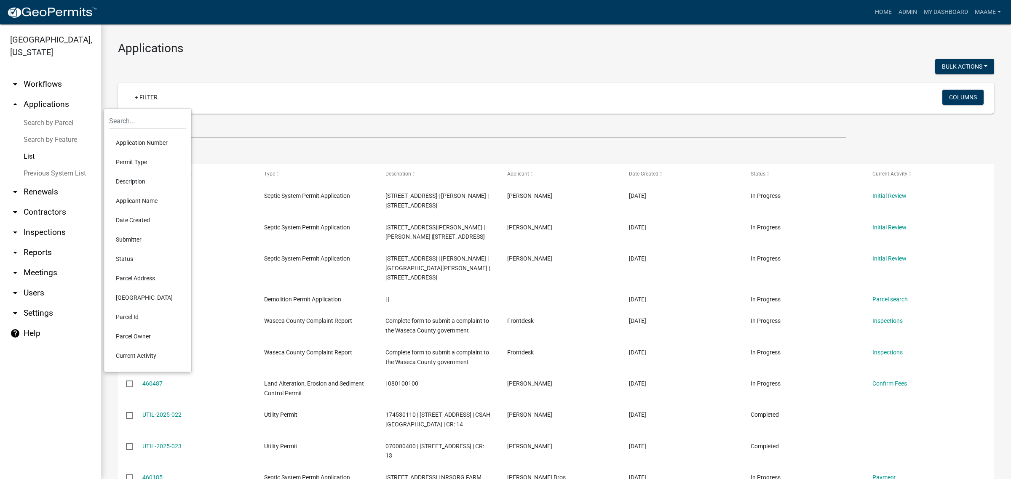
click at [146, 158] on li "Permit Type" at bounding box center [147, 161] width 77 height 19
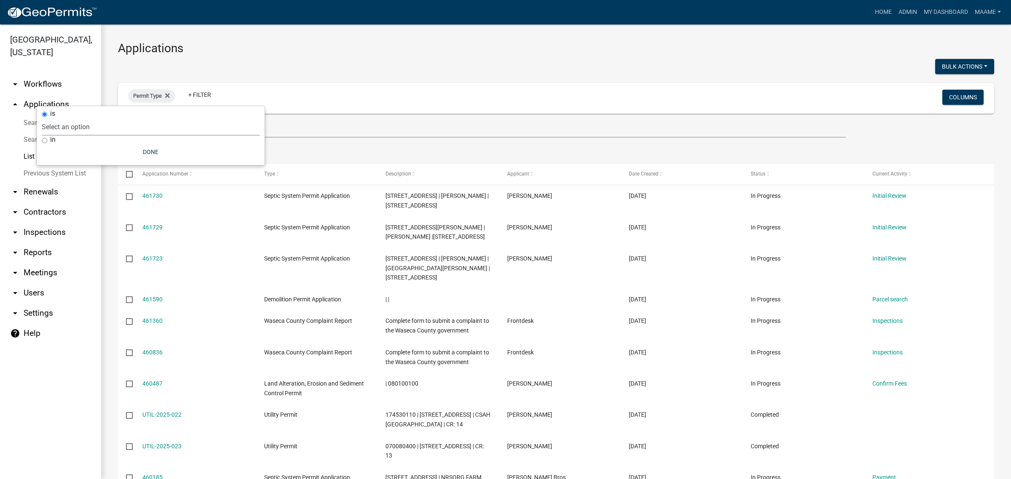
click at [139, 125] on select "Select an option Cannabis Registration Form Conditional Use Application Demolit…" at bounding box center [151, 126] width 218 height 17
select select "116006b2-af7b-4883-bf02-13ed1f1297bb"
click at [70, 118] on select "Select an option Cannabis Registration Form Conditional Use Application Demolit…" at bounding box center [151, 126] width 218 height 17
